Goal: Browse casually

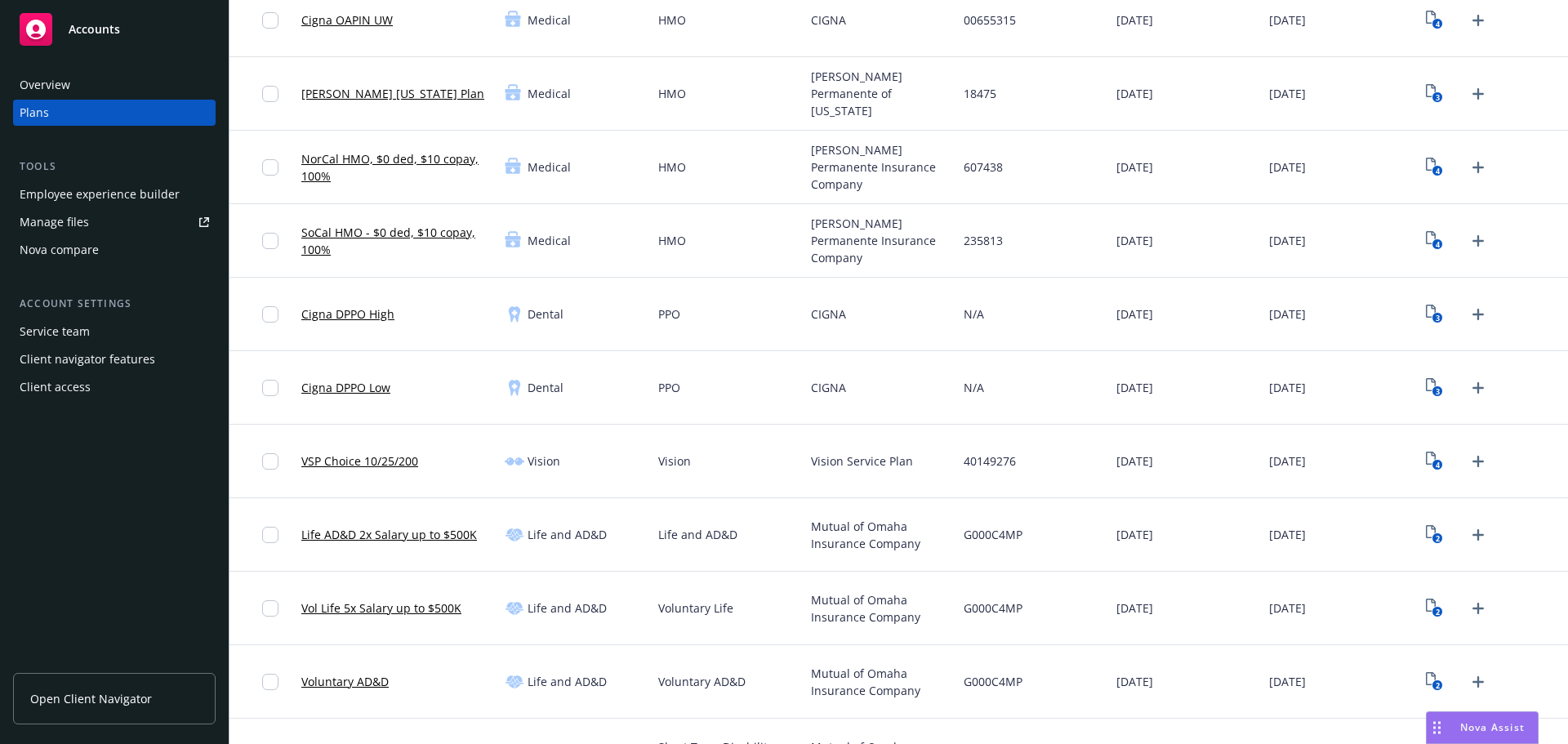
scroll to position [245, 0]
